Goal: Find specific page/section: Find specific page/section

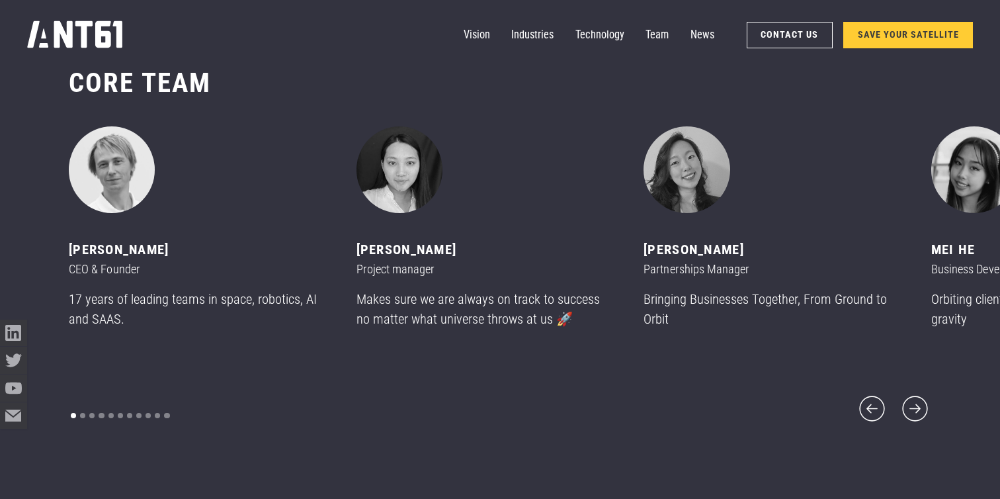
scroll to position [5981, 0]
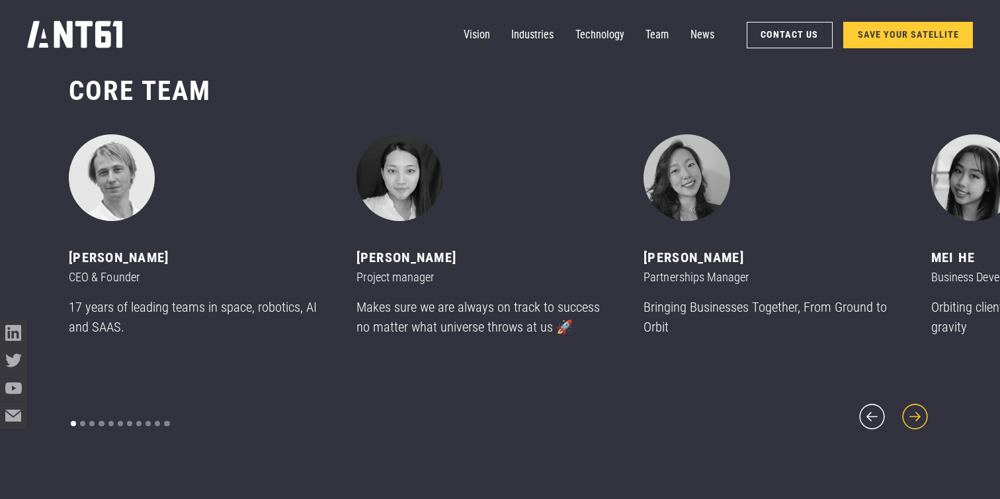
click at [921, 409] on icon "next slide" at bounding box center [915, 416] width 32 height 32
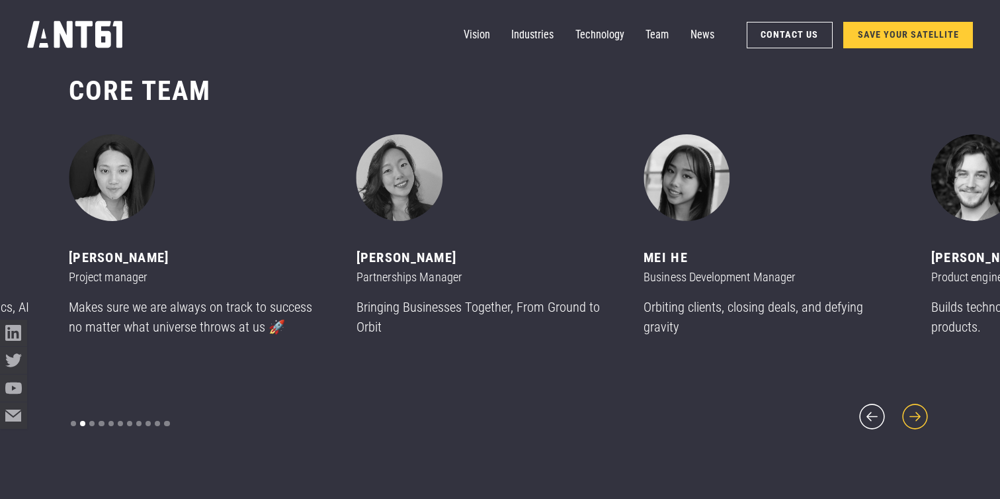
click at [921, 409] on icon "next slide" at bounding box center [915, 416] width 32 height 32
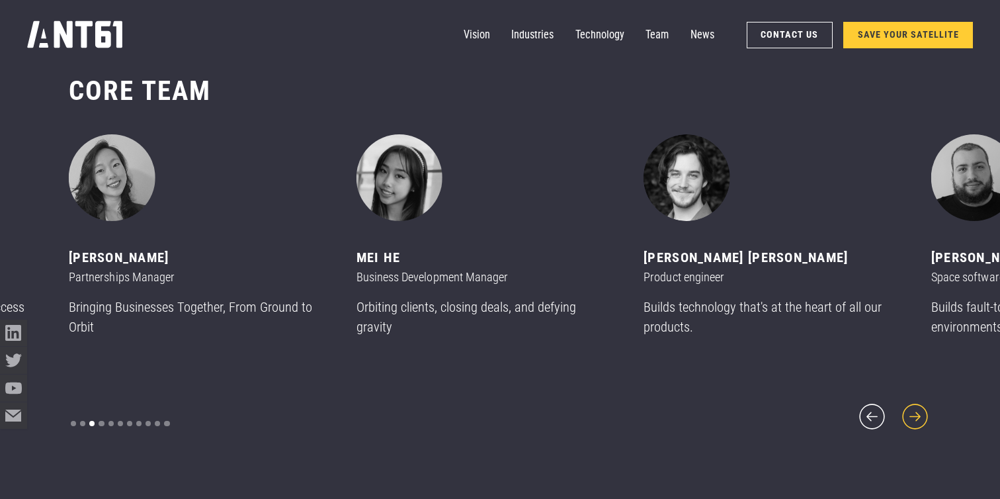
click at [921, 409] on icon "next slide" at bounding box center [915, 416] width 32 height 32
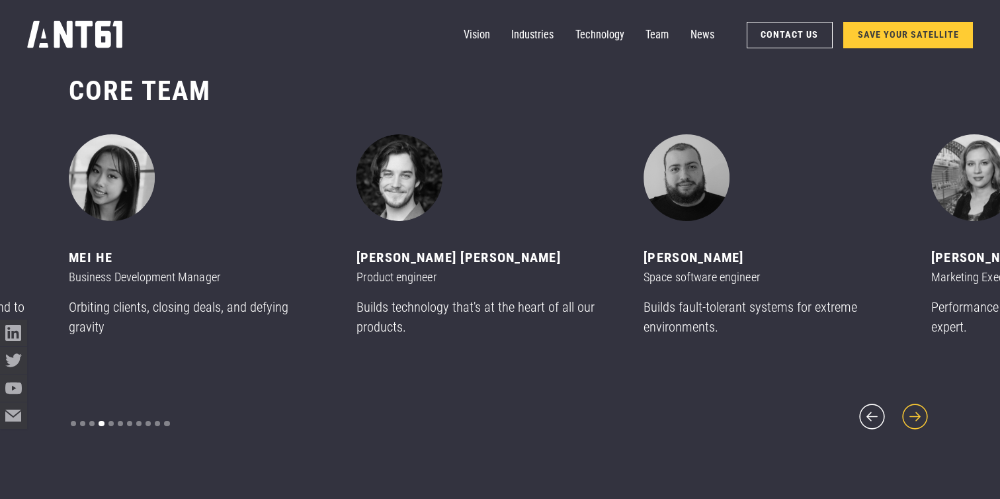
click at [921, 409] on icon "next slide" at bounding box center [915, 416] width 32 height 32
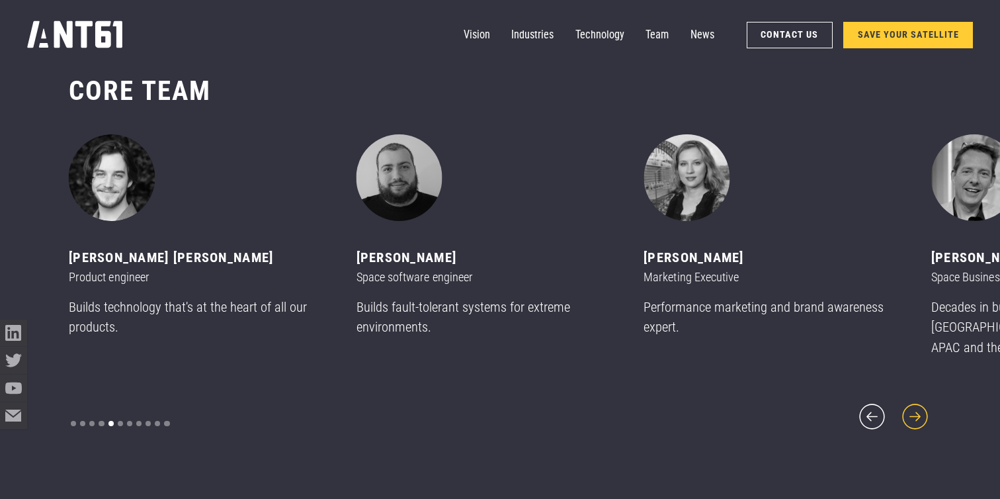
click at [920, 409] on icon "next slide" at bounding box center [915, 416] width 32 height 32
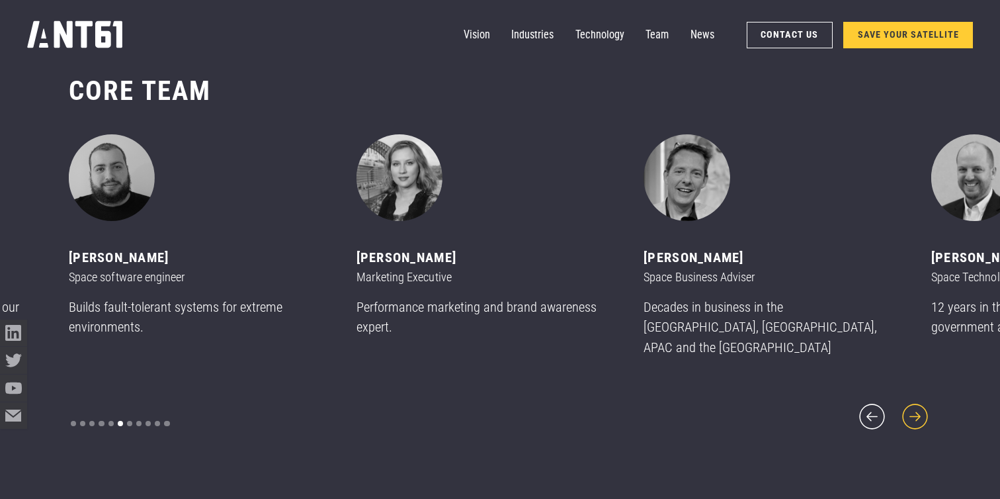
click at [920, 409] on icon "next slide" at bounding box center [915, 416] width 32 height 32
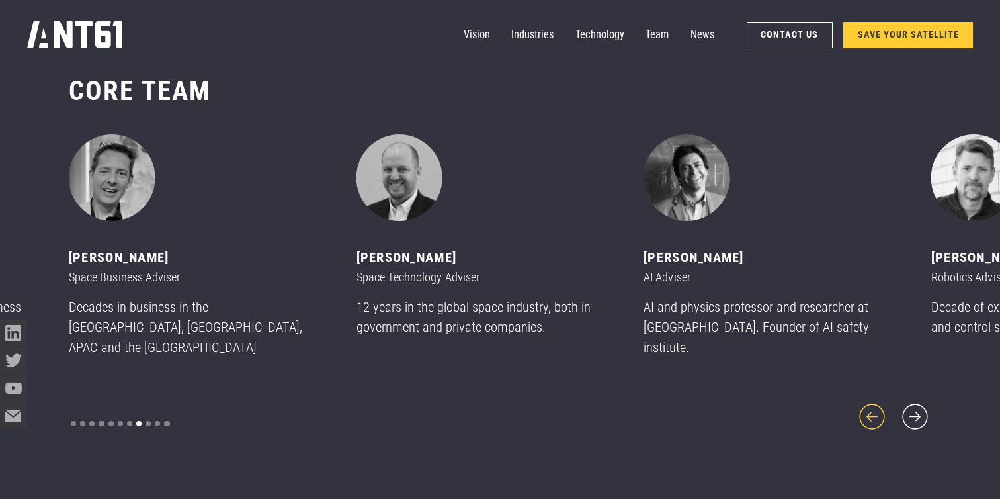
click at [876, 405] on icon "previous slide" at bounding box center [872, 416] width 32 height 32
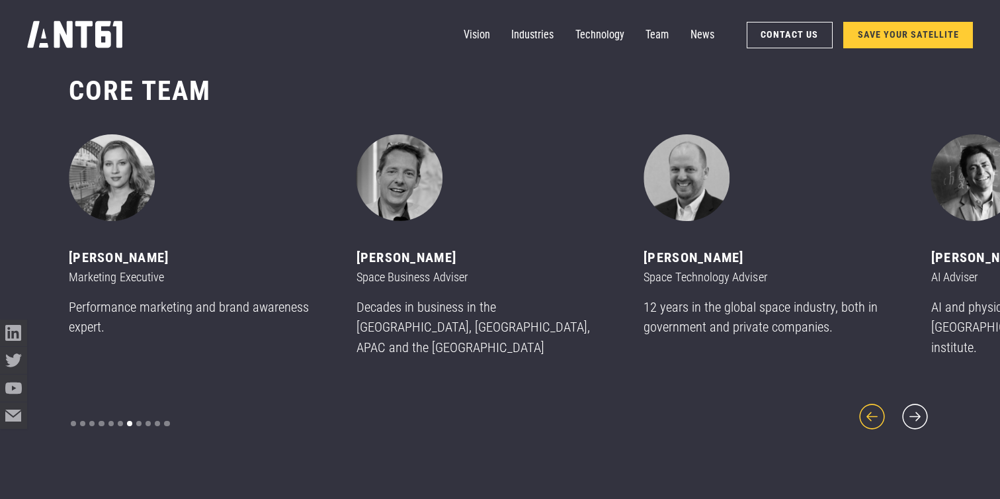
click at [876, 405] on icon "previous slide" at bounding box center [872, 416] width 32 height 32
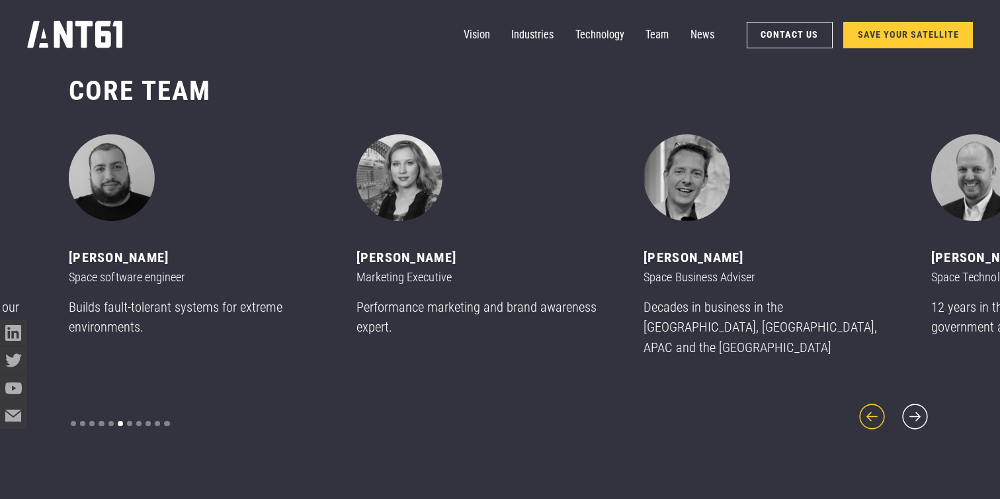
click at [876, 405] on icon "previous slide" at bounding box center [872, 416] width 32 height 32
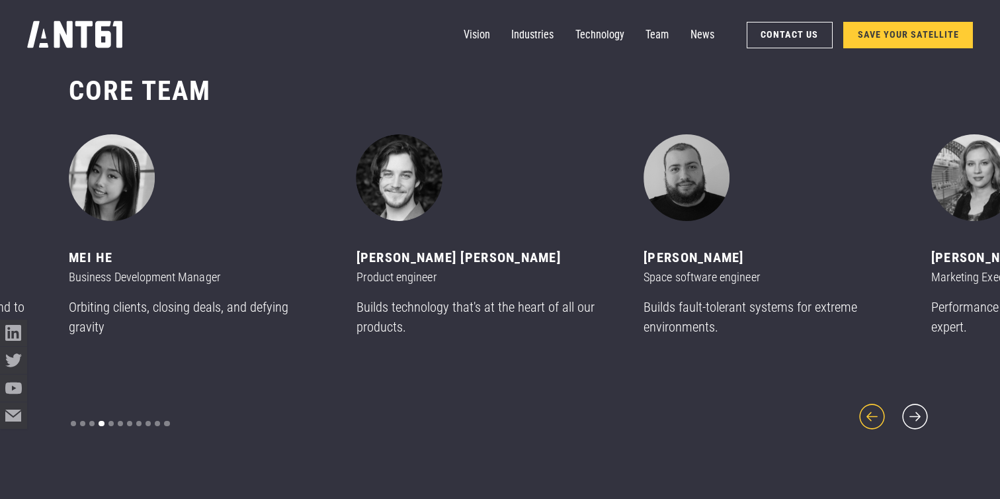
click at [876, 405] on icon "previous slide" at bounding box center [872, 416] width 32 height 32
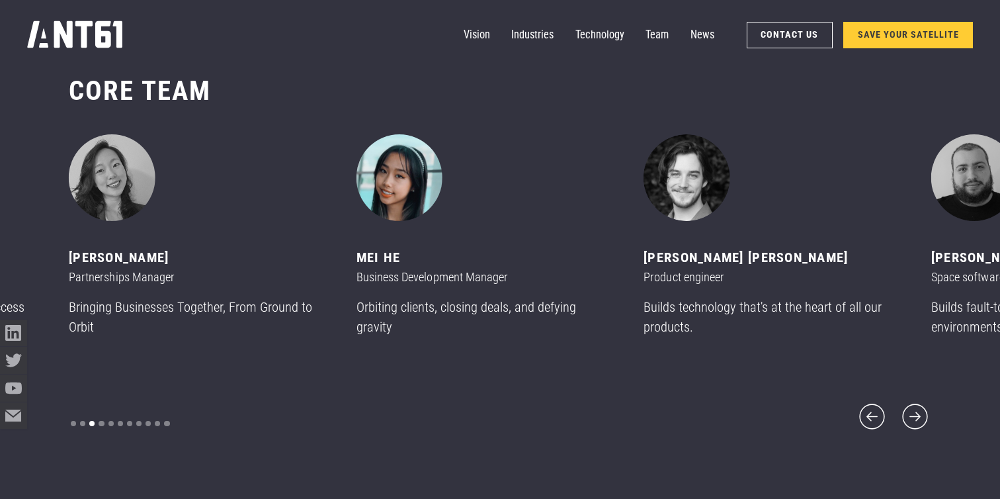
click at [398, 202] on img "4 of 11" at bounding box center [400, 177] width 86 height 86
click at [885, 405] on icon "previous slide" at bounding box center [872, 416] width 32 height 32
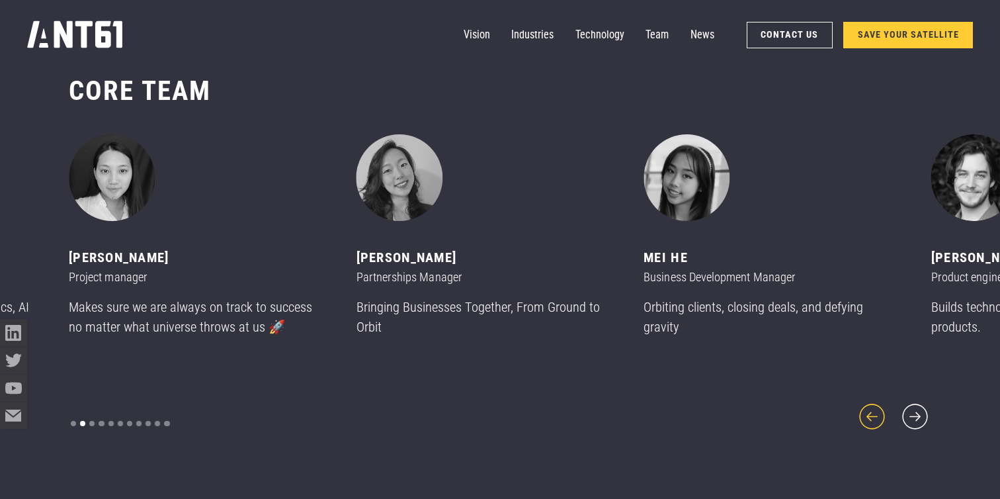
click at [885, 405] on icon "previous slide" at bounding box center [872, 416] width 32 height 32
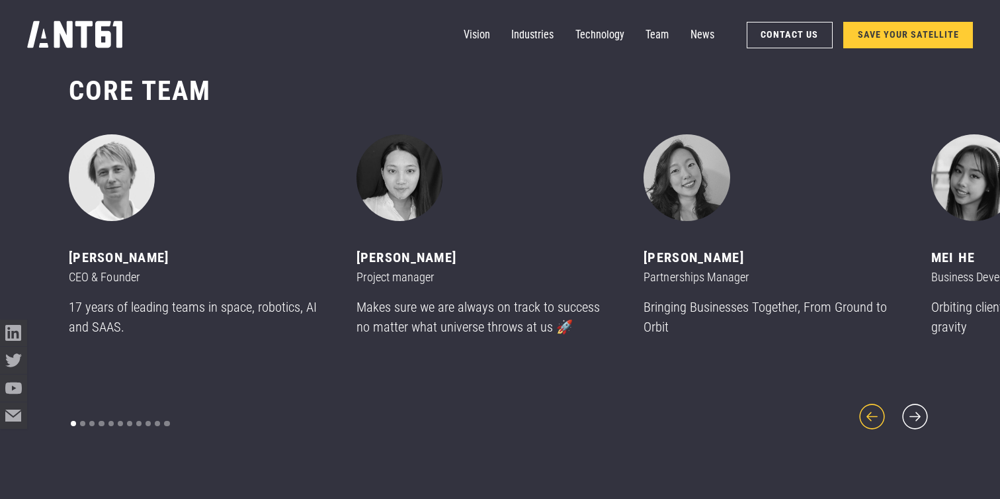
click at [885, 405] on icon "previous slide" at bounding box center [872, 416] width 32 height 32
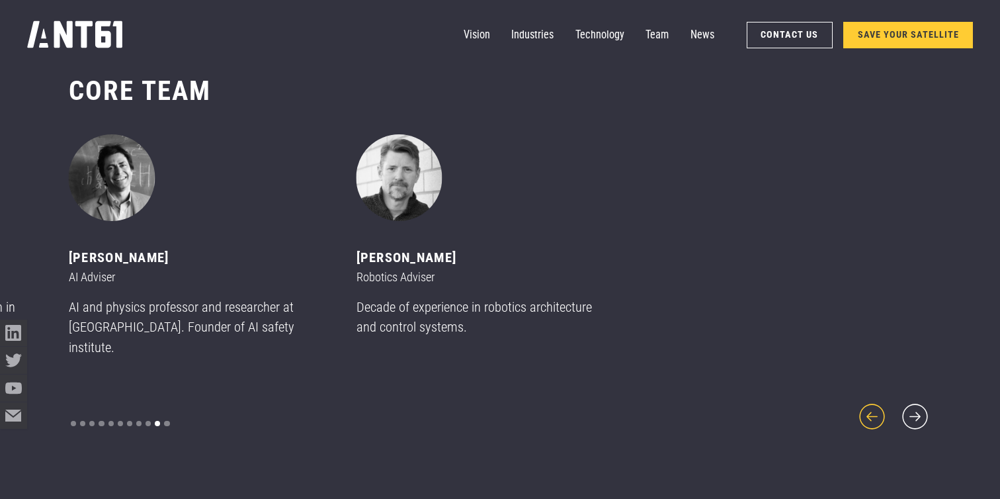
click at [869, 405] on icon "previous slide" at bounding box center [872, 416] width 32 height 32
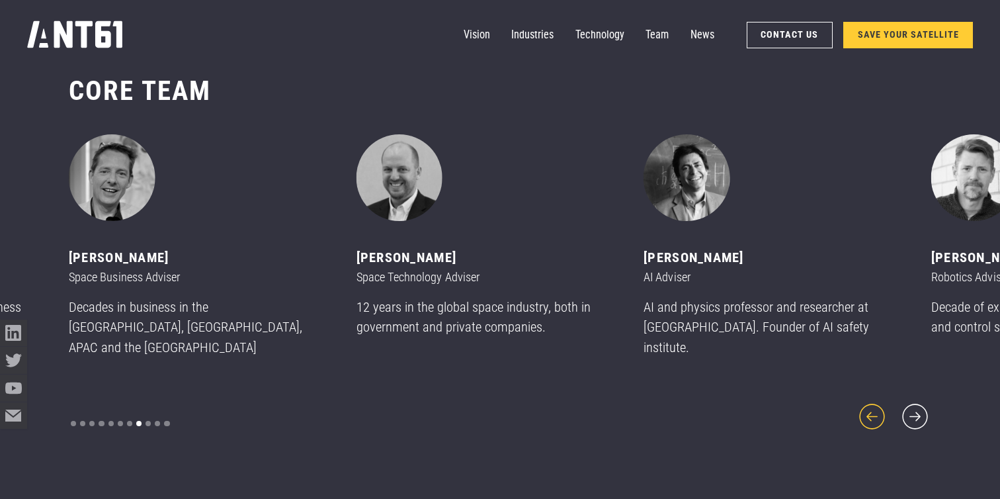
click at [869, 405] on icon "previous slide" at bounding box center [872, 416] width 32 height 32
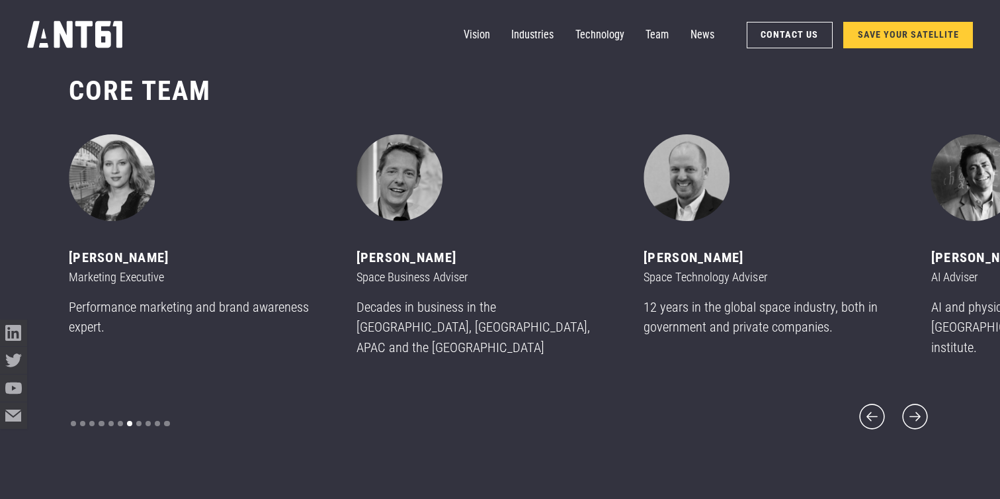
click at [894, 405] on div "[PERSON_NAME] CEO & Founder 17 years of leading teams in space, robotics, AI an…" at bounding box center [500, 283] width 863 height 298
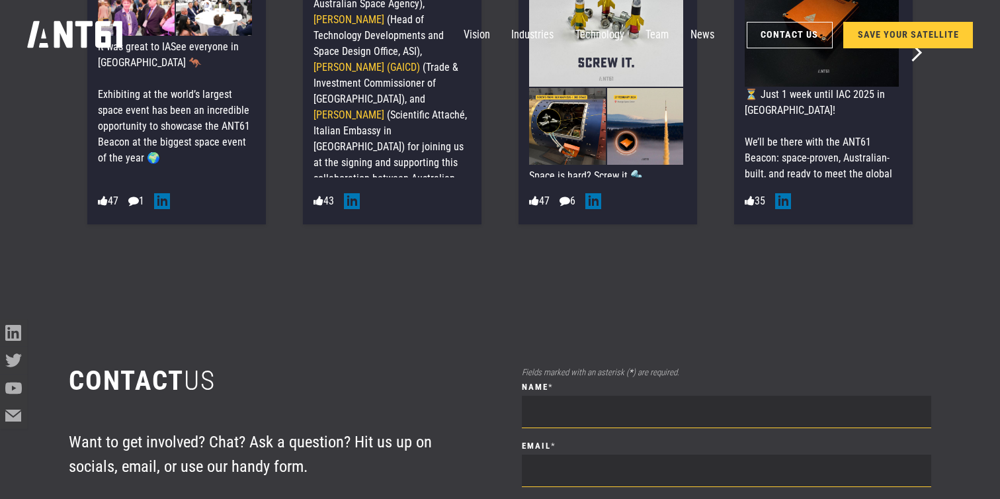
scroll to position [7020, 0]
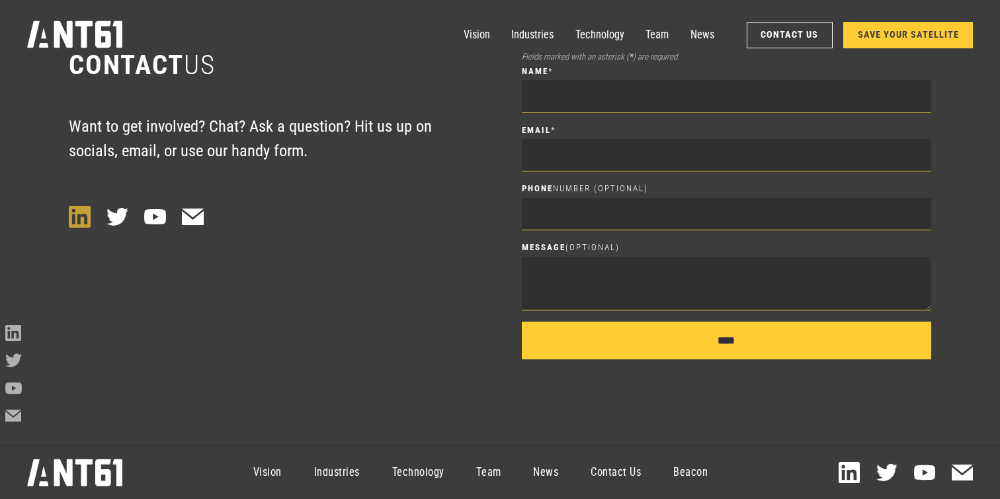
click at [69, 217] on icon at bounding box center [80, 217] width 22 height 22
